Goal: Use online tool/utility: Utilize a website feature to perform a specific function

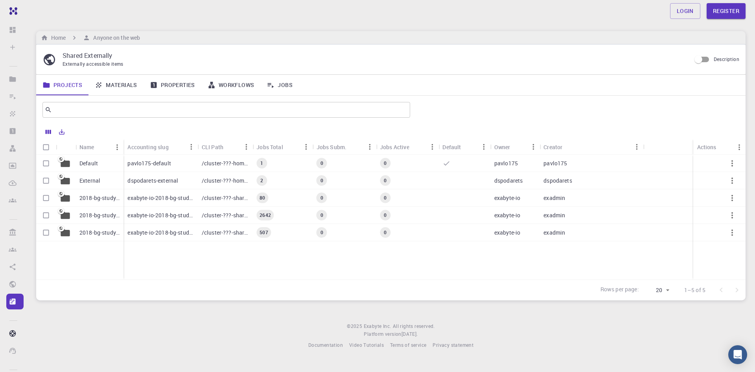
click at [96, 232] on p "2018-bg-study-phase-I" at bounding box center [99, 233] width 40 height 8
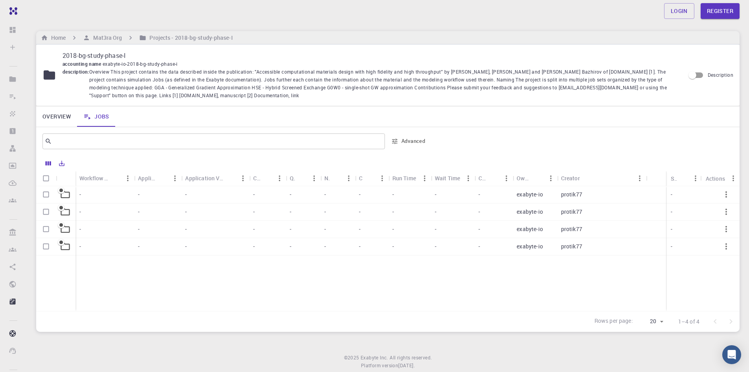
click at [112, 195] on div "-" at bounding box center [105, 194] width 59 height 17
click at [112, 195] on div at bounding box center [388, 248] width 704 height 125
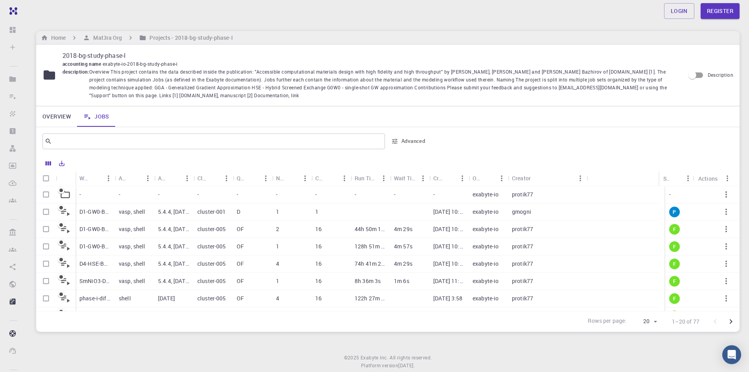
click at [160, 241] on div "5.4.4, [DATE]" at bounding box center [173, 246] width 39 height 17
